Goal: Information Seeking & Learning: Learn about a topic

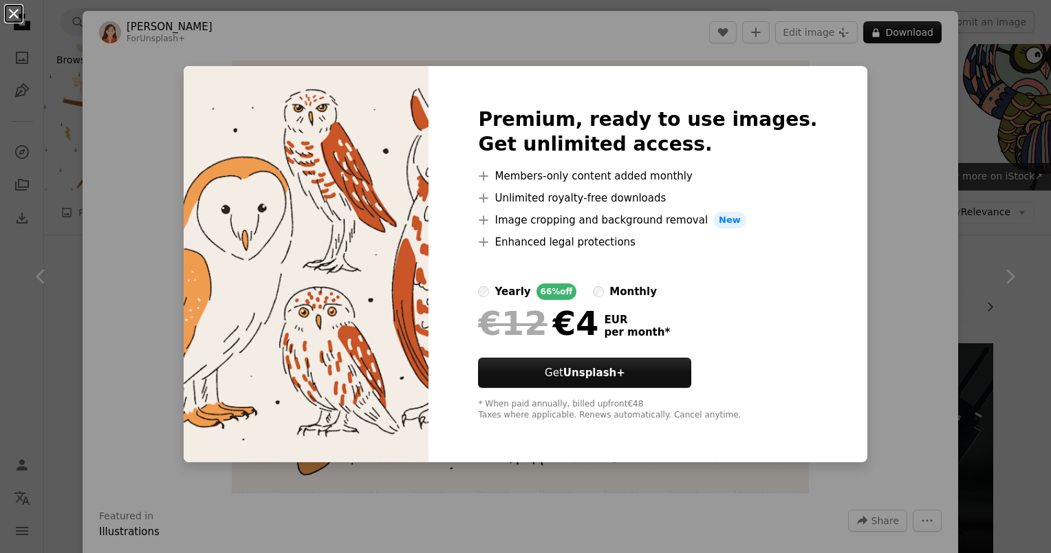
click at [20, 10] on button "An X shape" at bounding box center [14, 14] width 17 height 17
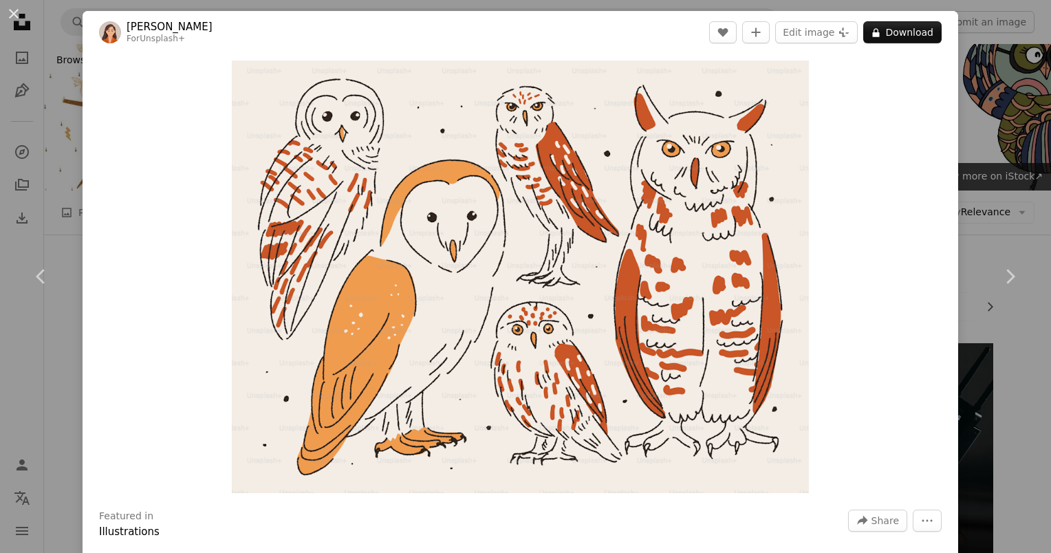
click at [976, 117] on div "An X shape Chevron left Chevron right [PERSON_NAME] For Unsplash+ A heart A plu…" at bounding box center [525, 276] width 1051 height 553
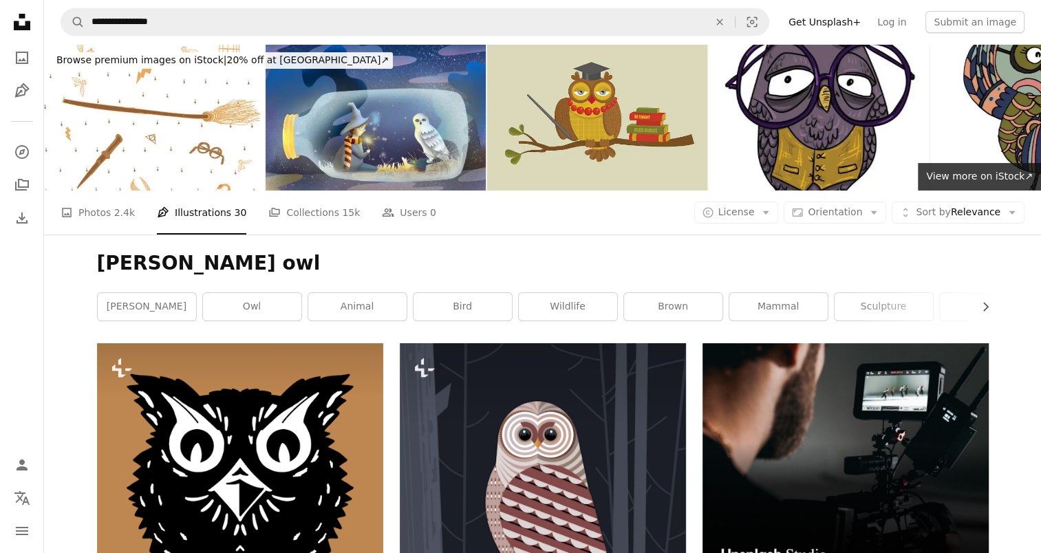
click at [93, 191] on link "A photo Photos 2.4k" at bounding box center [98, 213] width 74 height 44
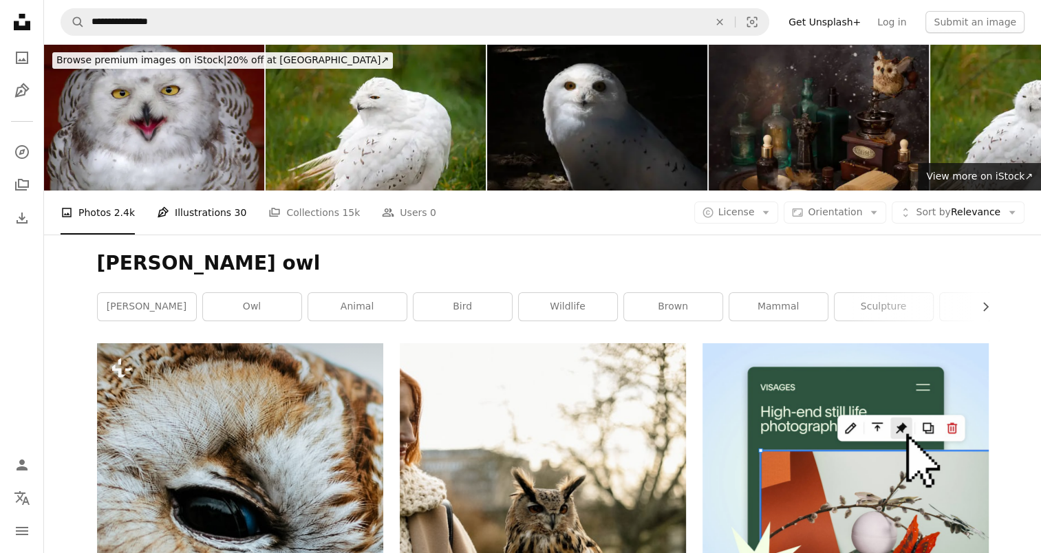
click at [179, 191] on link "Pen Tool Illustrations 30" at bounding box center [201, 213] width 89 height 44
